Goal: Information Seeking & Learning: Understand process/instructions

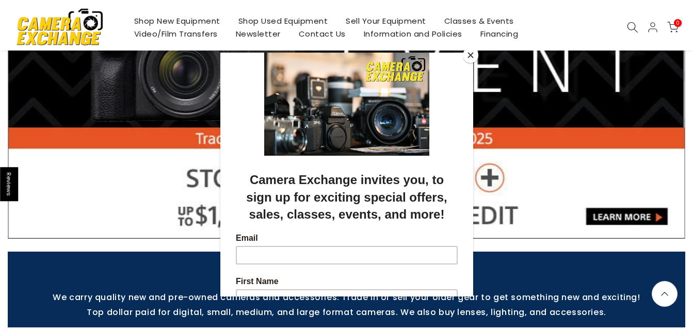
scroll to position [144, 0]
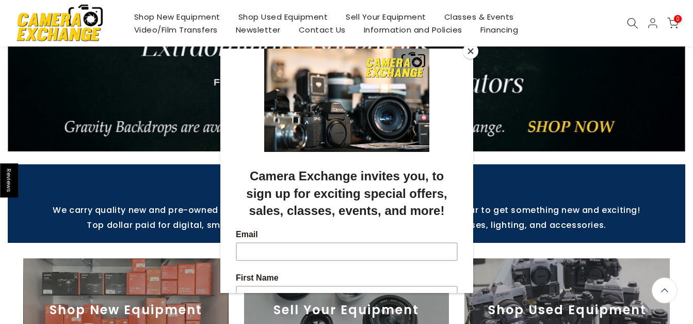
click at [470, 53] on button "Close" at bounding box center [470, 50] width 15 height 15
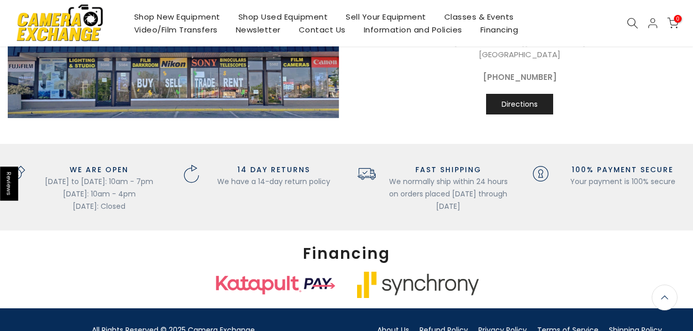
scroll to position [1215, 0]
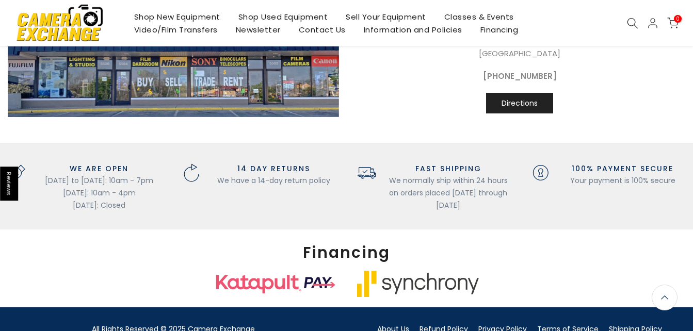
click at [165, 31] on link "Video/Film Transfers" at bounding box center [176, 29] width 102 height 13
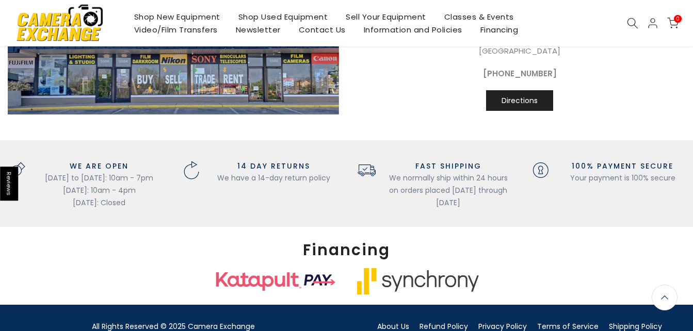
scroll to position [1130, 0]
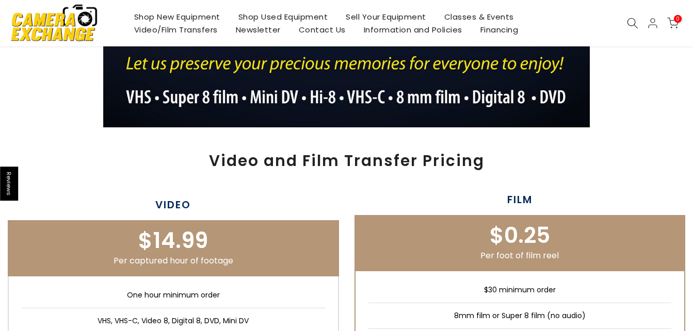
scroll to position [330, 0]
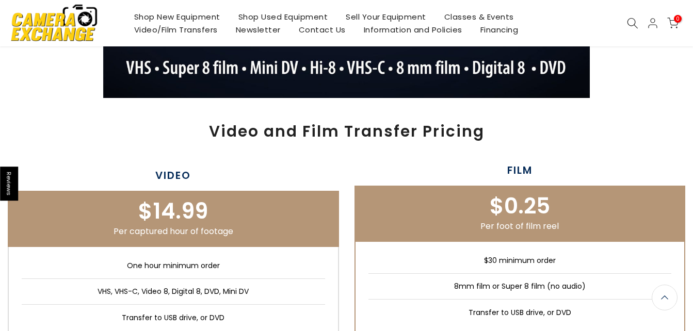
click at [644, 74] on section at bounding box center [346, 8] width 693 height 205
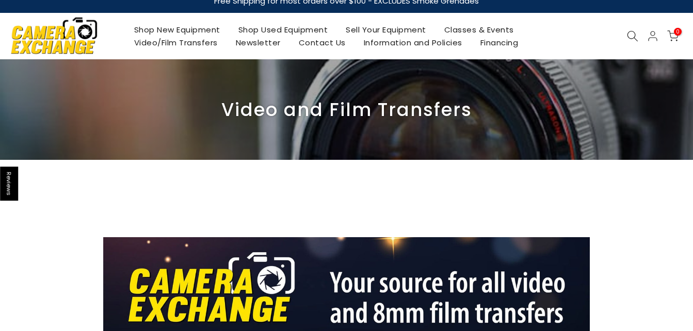
scroll to position [0, 0]
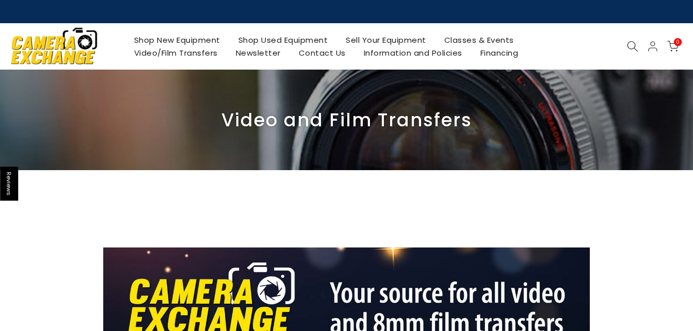
click at [167, 58] on link "Video/Film Transfers" at bounding box center [176, 52] width 102 height 13
